Goal: Task Accomplishment & Management: Manage account settings

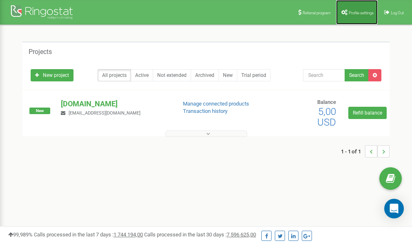
click at [363, 11] on span "Profile settings" at bounding box center [361, 13] width 25 height 4
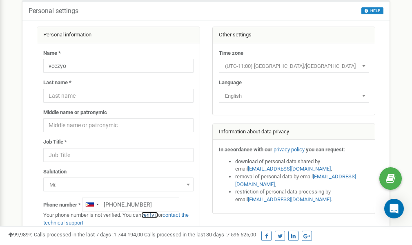
click at [151, 214] on link "verify it" at bounding box center [149, 215] width 17 height 6
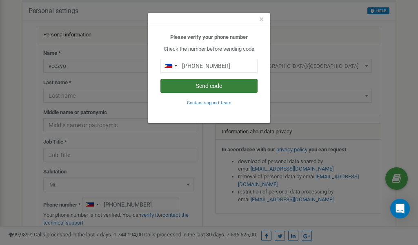
click at [225, 86] on button "Send code" at bounding box center [209, 86] width 97 height 14
